Goal: Navigation & Orientation: Find specific page/section

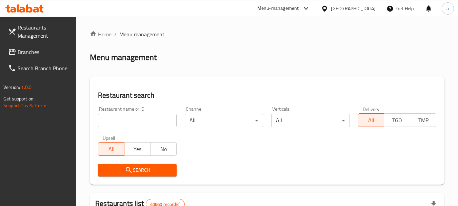
click at [29, 40] on span "Restaurants Management" at bounding box center [45, 31] width 54 height 16
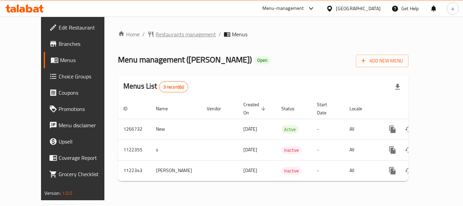
click at [156, 38] on span "Restaurants management" at bounding box center [186, 34] width 60 height 8
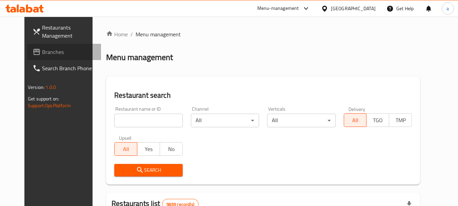
click at [42, 48] on span "Branches" at bounding box center [69, 52] width 54 height 8
